Goal: Transaction & Acquisition: Purchase product/service

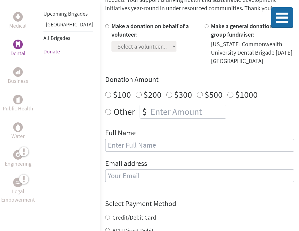
scroll to position [152, 0]
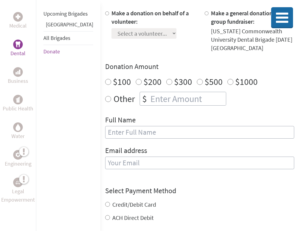
radio input "true"
click at [149, 102] on input "number" at bounding box center [187, 98] width 77 height 13
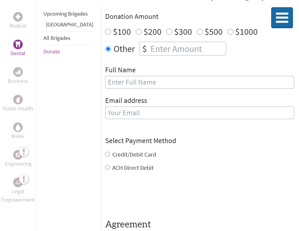
scroll to position [200, 0]
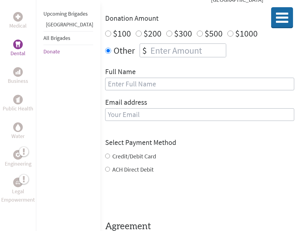
click at [149, 51] on input "number" at bounding box center [187, 50] width 77 height 13
type input "50"
type input "[PERSON_NAME]"
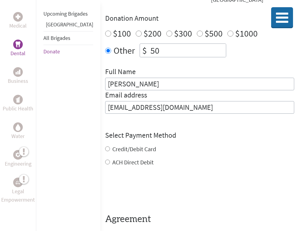
type input "[EMAIL_ADDRESS][DOMAIN_NAME]"
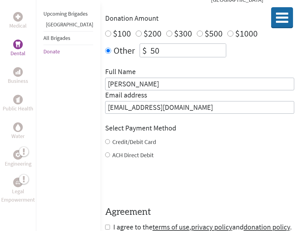
click at [114, 150] on div "Credit/Debit Card ACH Direct Debit" at bounding box center [199, 149] width 189 height 22
drag, startPoint x: 136, startPoint y: 52, endPoint x: 129, endPoint y: 51, distance: 7.2
click at [149, 51] on input "50" at bounding box center [187, 50] width 77 height 13
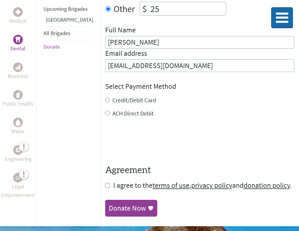
scroll to position [244, 0]
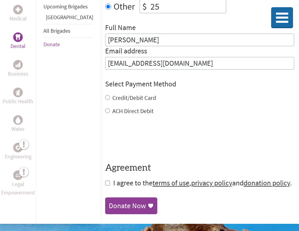
type input "25"
click at [121, 97] on label "Credit/Debit Card" at bounding box center [134, 97] width 44 height 7
click at [110, 97] on input "Credit/Debit Card" at bounding box center [107, 97] width 5 height 5
radio input "true"
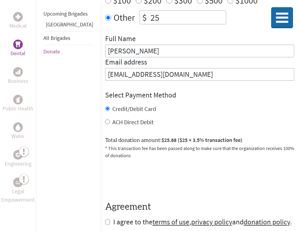
scroll to position [231, 0]
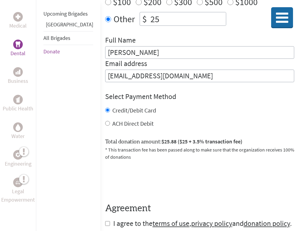
click at [149, 20] on input "25" at bounding box center [187, 18] width 77 height 13
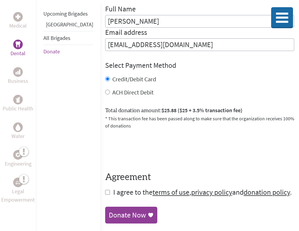
scroll to position [266, 0]
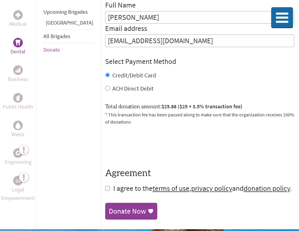
type input "20"
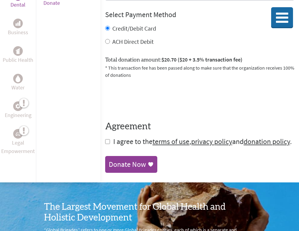
scroll to position [314, 0]
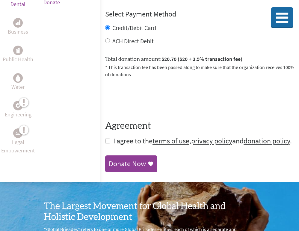
click at [105, 143] on input "checkbox" at bounding box center [107, 140] width 5 height 5
checkbox input "true"
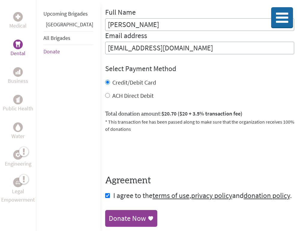
scroll to position [259, 0]
click at [117, 214] on link "Donate Now" at bounding box center [131, 219] width 52 height 17
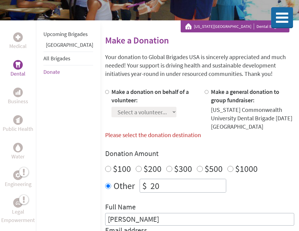
scroll to position [70, 0]
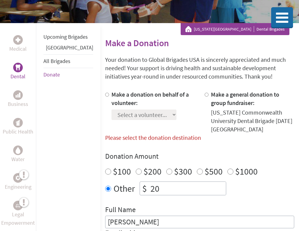
click at [105, 94] on input "Make a donation on behalf of a volunteer:" at bounding box center [107, 95] width 4 height 4
radio input "true"
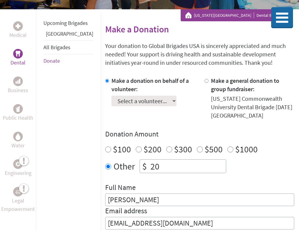
scroll to position [87, 0]
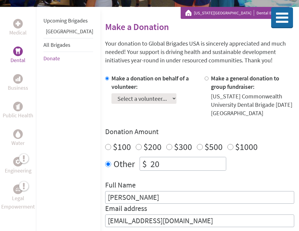
select select "E9412278-47E4-11F0-B8AC-42010A400003"
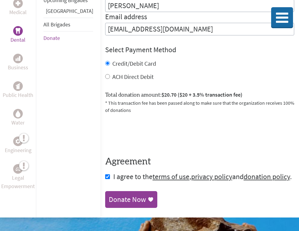
scroll to position [281, 0]
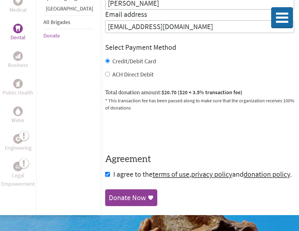
click at [117, 200] on div "Donate Now" at bounding box center [127, 198] width 37 height 10
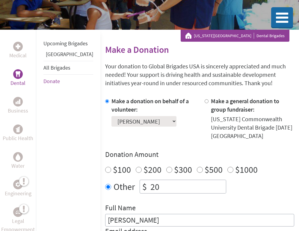
scroll to position [76, 0]
